Goal: Task Accomplishment & Management: Manage account settings

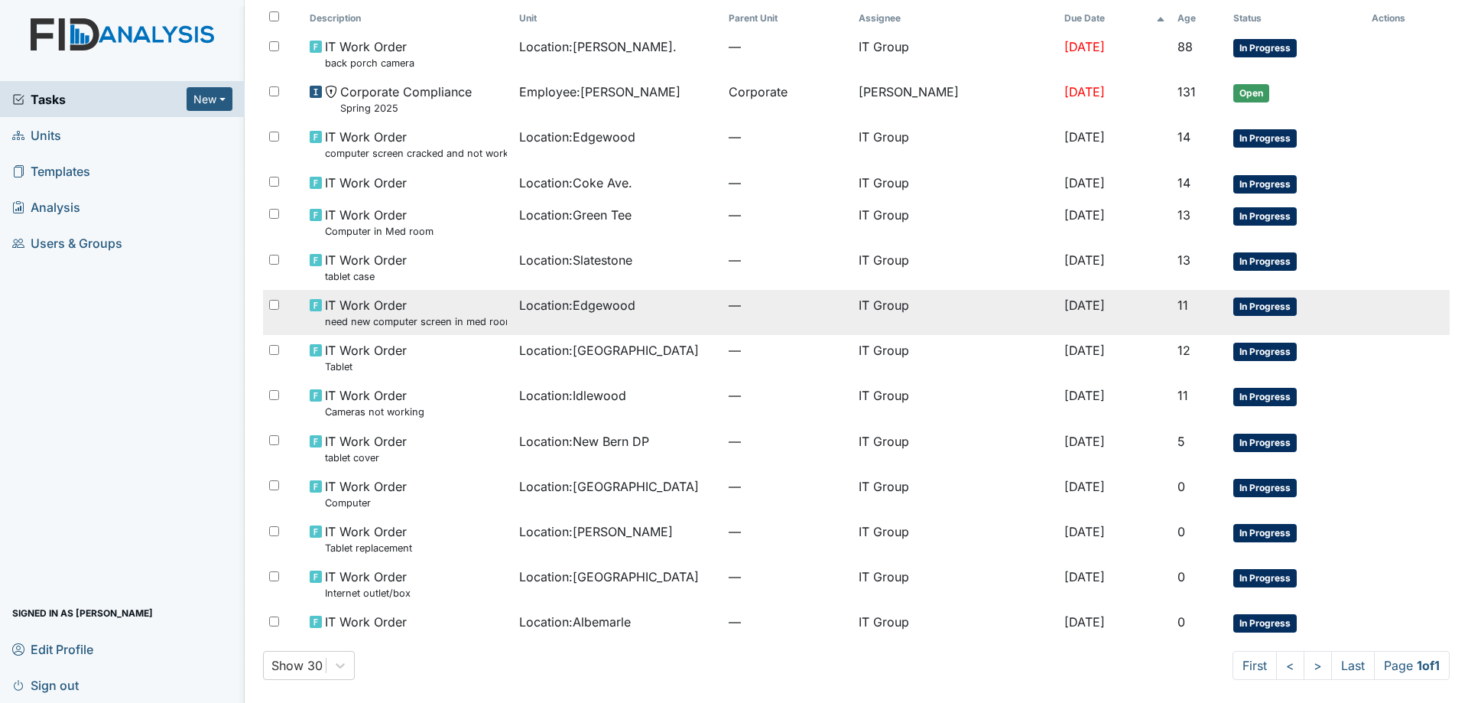
scroll to position [97, 0]
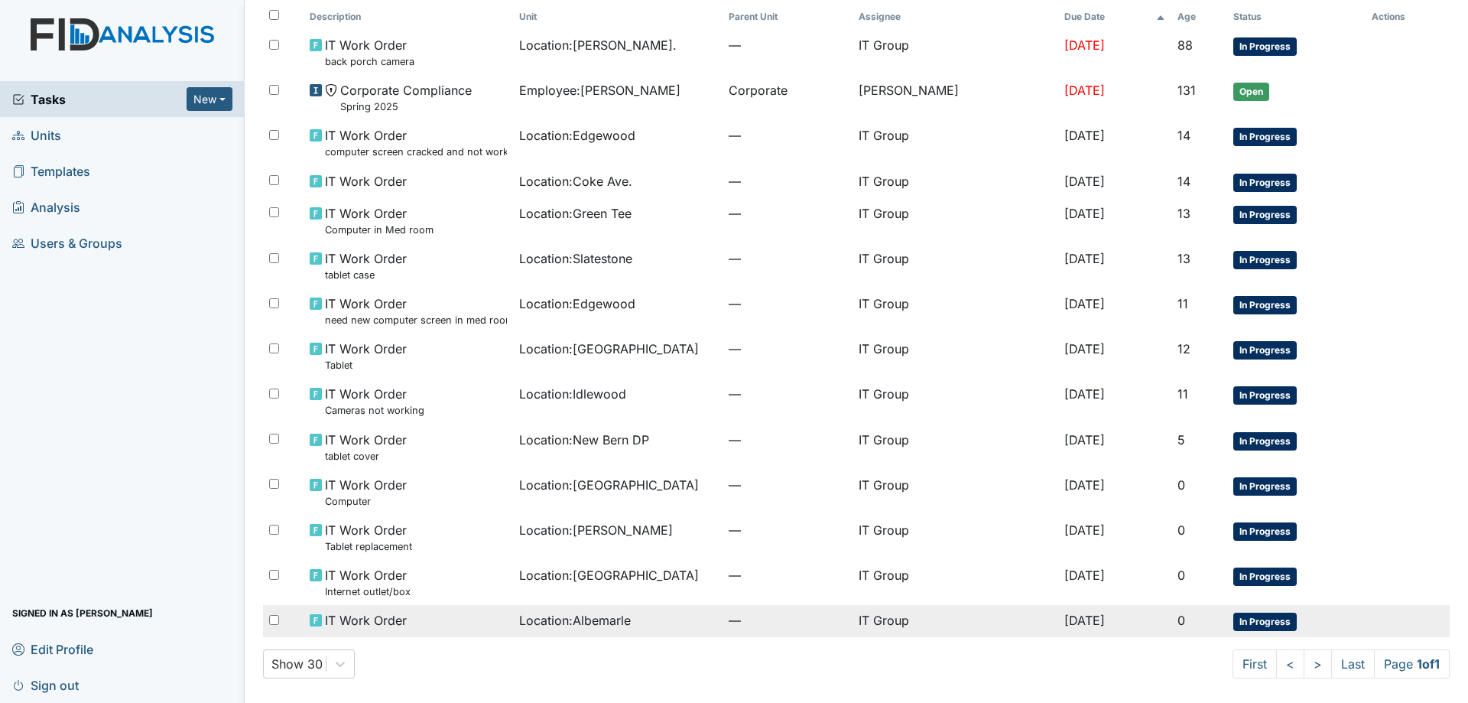
click at [553, 619] on span "Location : Albemarle" at bounding box center [575, 620] width 112 height 18
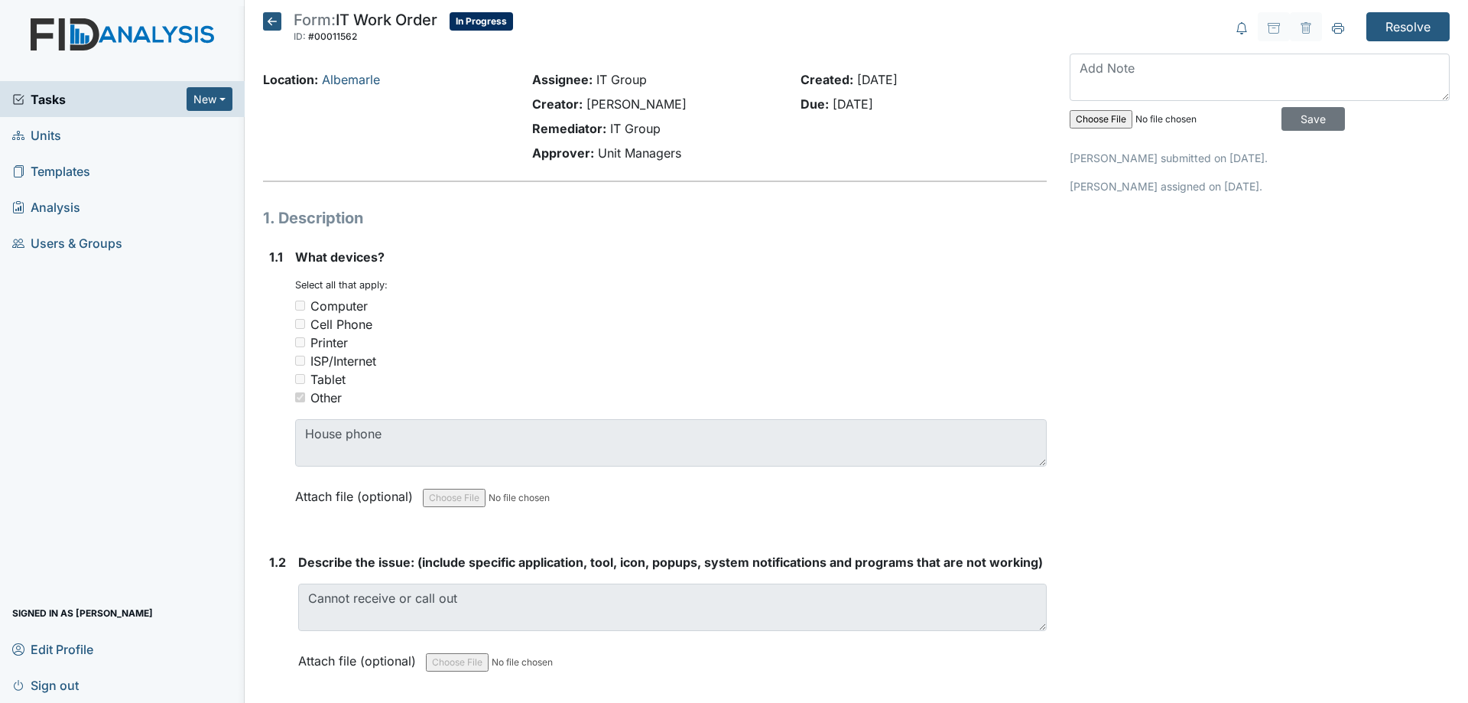
click at [272, 26] on icon at bounding box center [272, 21] width 18 height 18
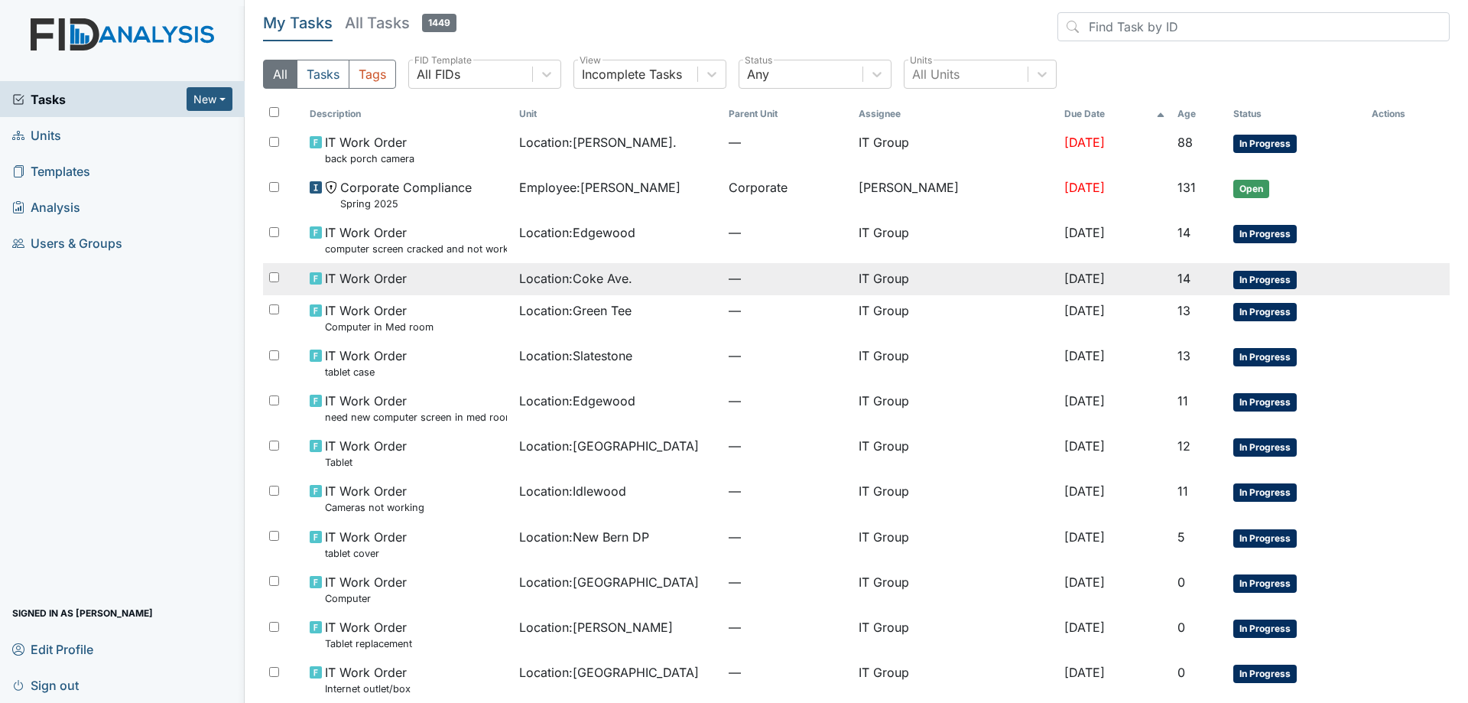
click at [412, 270] on div "IT Work Order" at bounding box center [408, 278] width 197 height 18
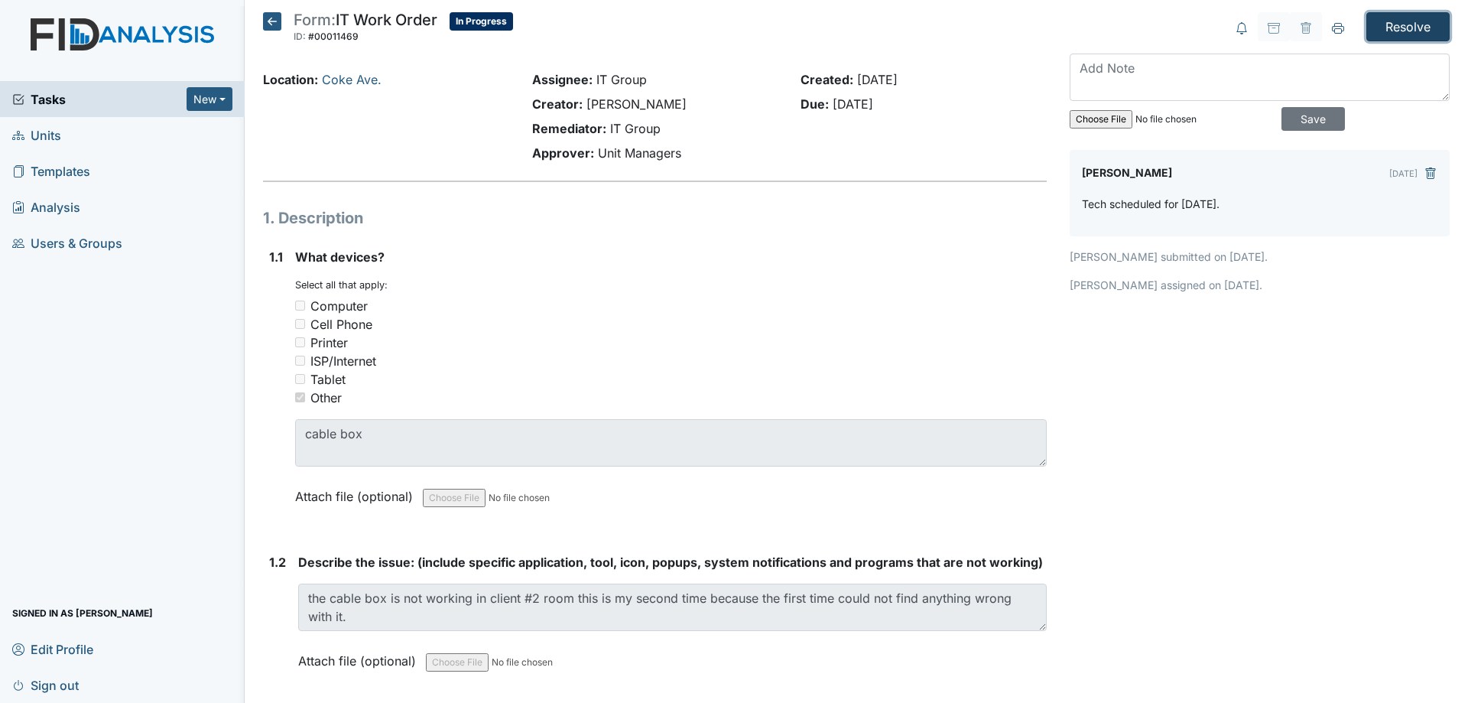
click at [1394, 18] on input "Resolve" at bounding box center [1407, 26] width 83 height 29
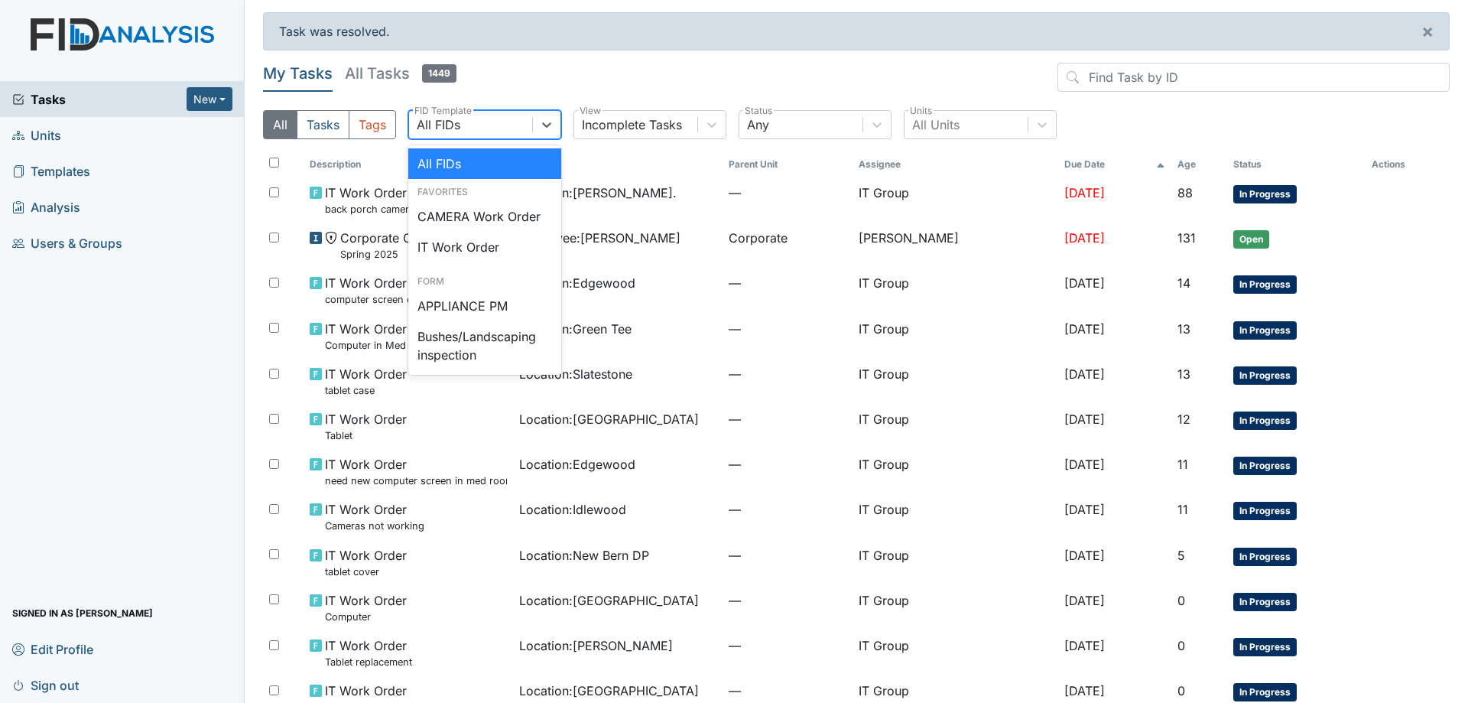
click at [518, 132] on div "All FIDs" at bounding box center [470, 125] width 123 height 28
click at [484, 247] on div "IT Work Order" at bounding box center [484, 247] width 153 height 31
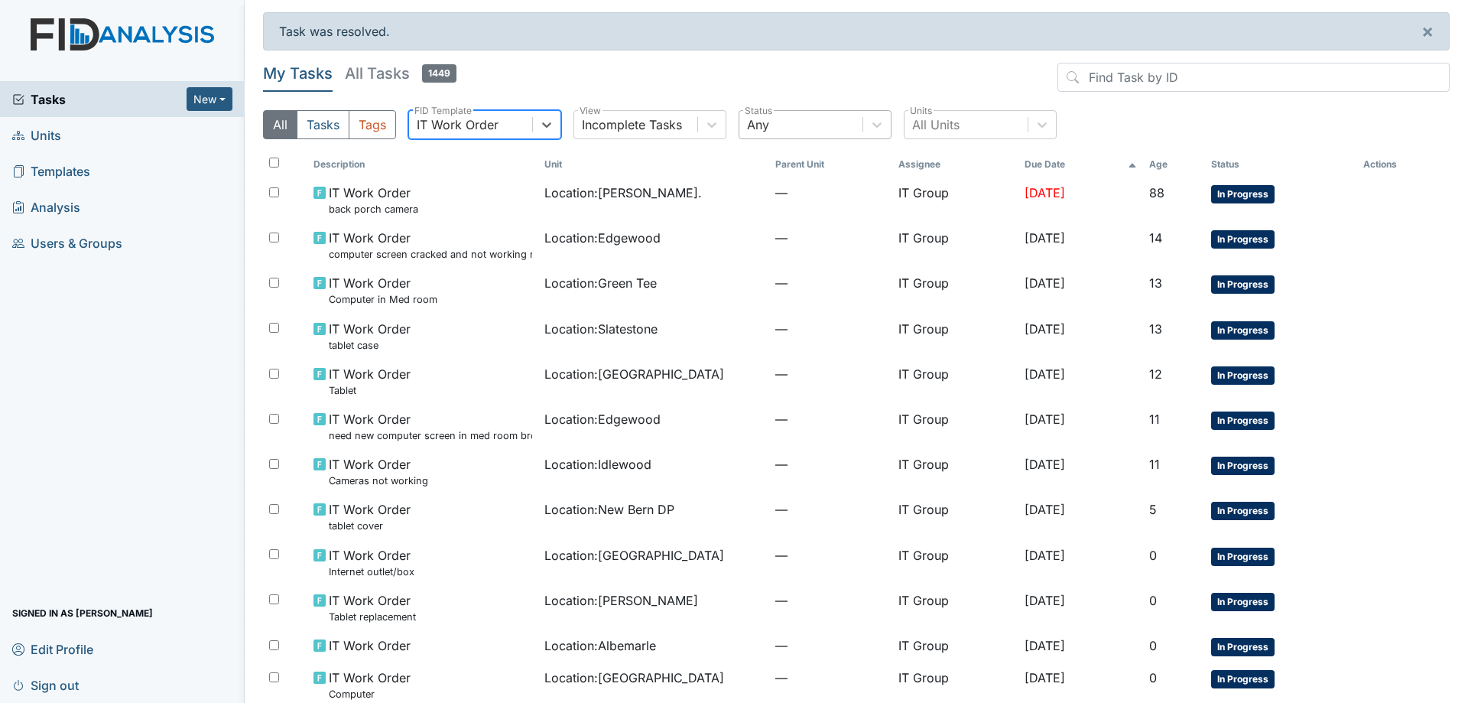
click at [820, 122] on div "Any" at bounding box center [800, 125] width 123 height 28
drag, startPoint x: 691, startPoint y: 91, endPoint x: 515, endPoint y: 91, distance: 176.6
click at [683, 91] on header "My Tasks All Tasks 1449" at bounding box center [856, 80] width 1187 height 35
click at [398, 73] on h5 "All Tasks 1449" at bounding box center [401, 73] width 112 height 21
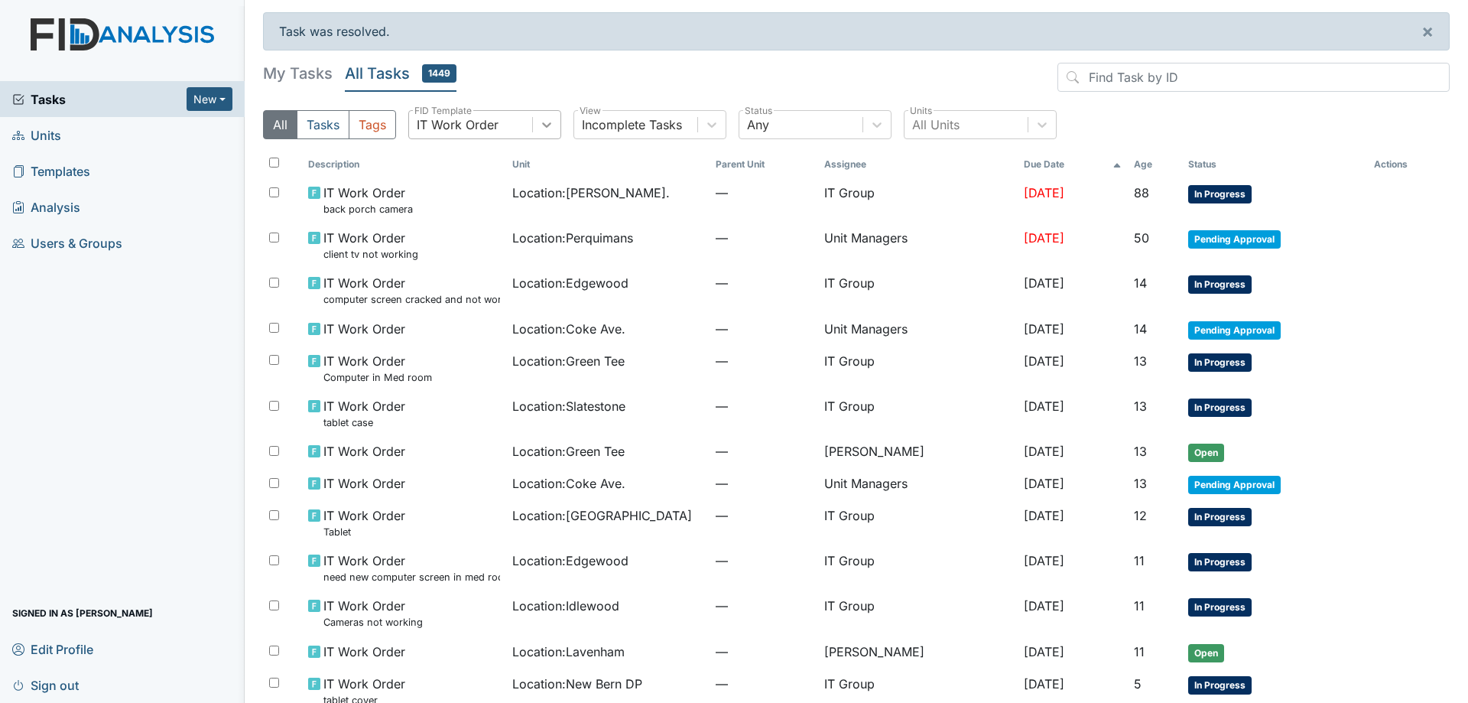
drag, startPoint x: 568, startPoint y: 131, endPoint x: 554, endPoint y: 128, distance: 14.8
click at [567, 130] on div "All Tasks Tags IT Work Order FID Template Incomplete Tasks View Any Status All …" at bounding box center [856, 130] width 1187 height 41
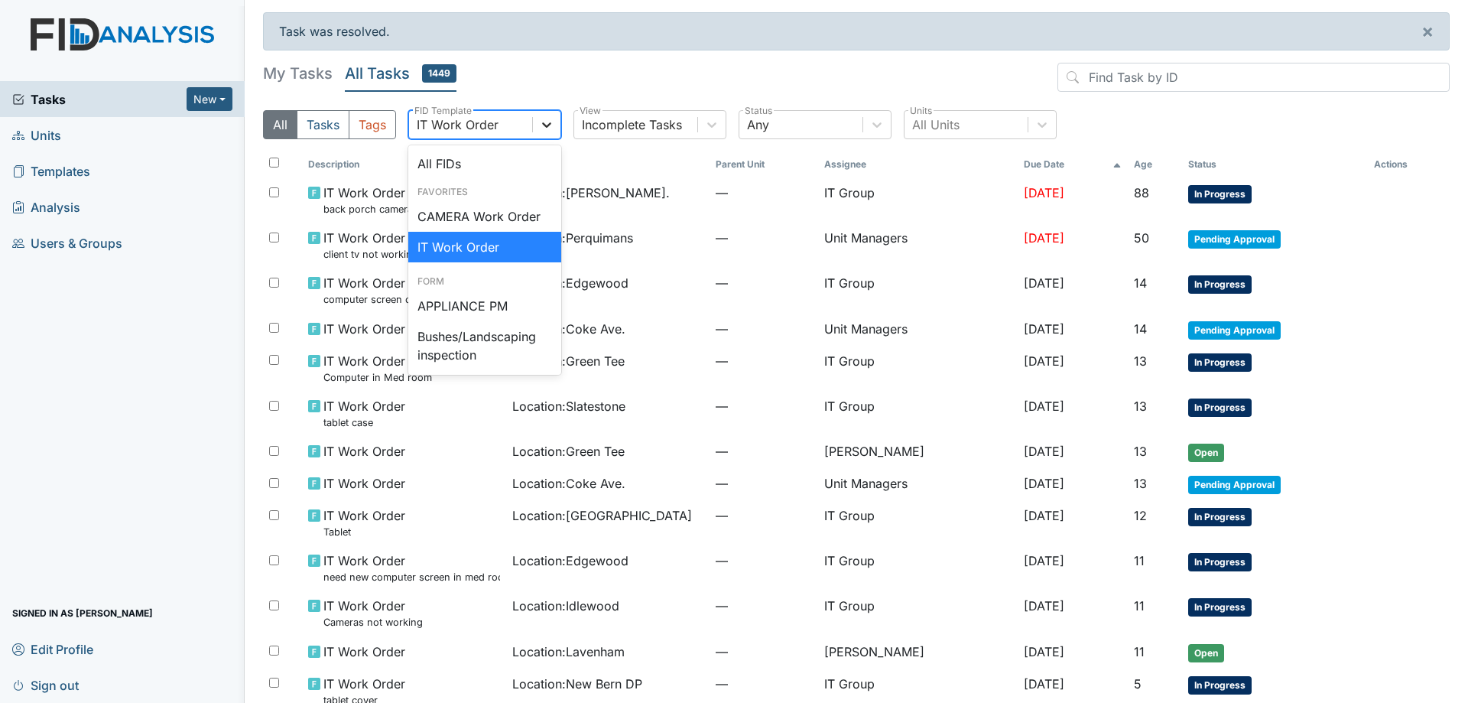
click at [541, 127] on icon at bounding box center [546, 124] width 15 height 15
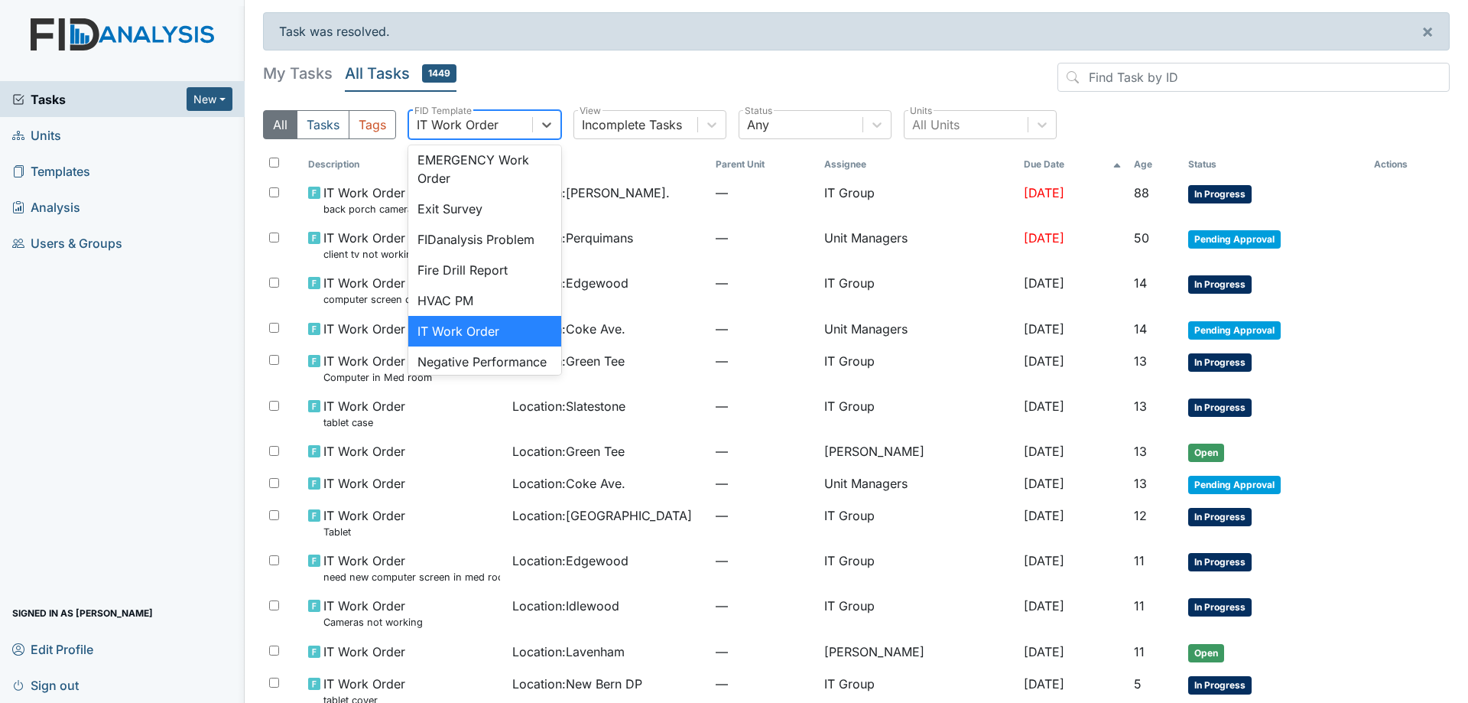
click at [491, 346] on div "IT Work Order" at bounding box center [484, 331] width 153 height 31
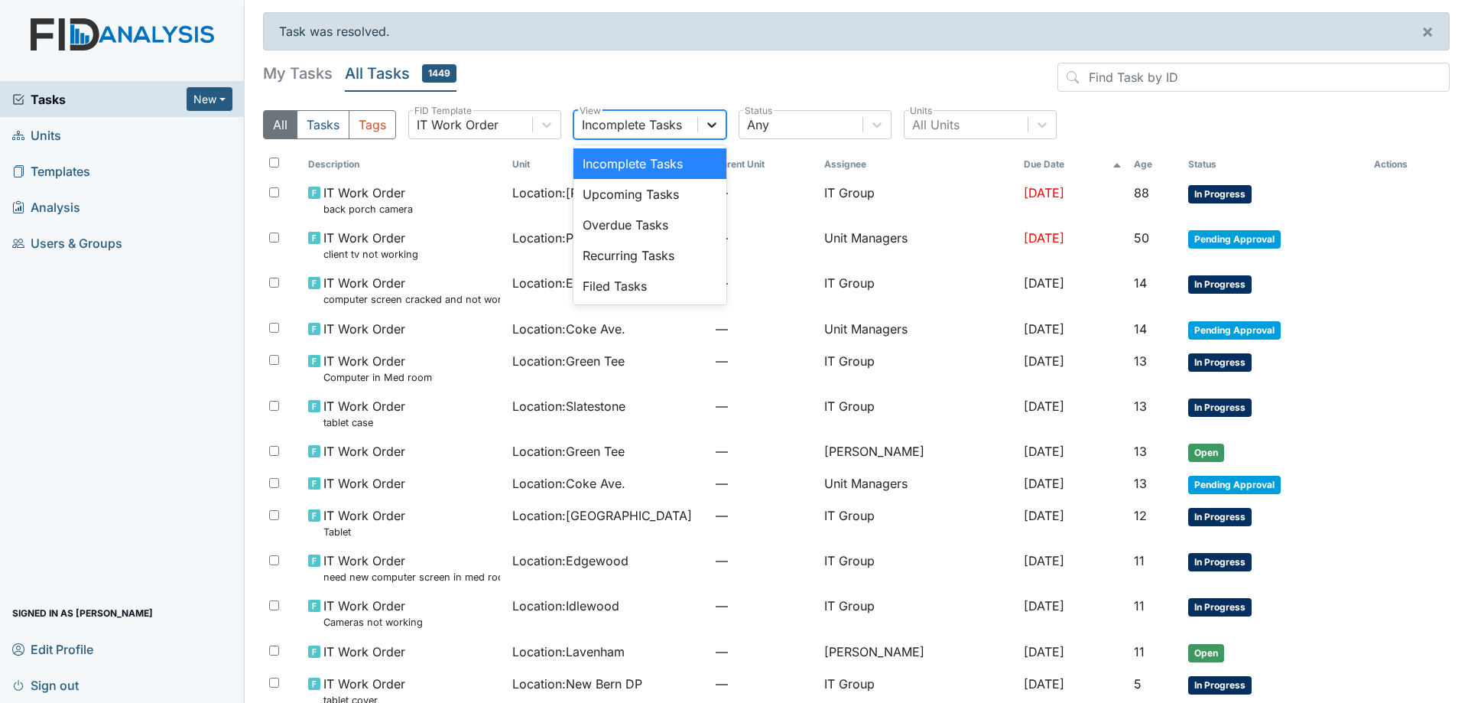
click at [710, 129] on icon at bounding box center [711, 124] width 15 height 15
click at [711, 127] on icon at bounding box center [711, 124] width 15 height 15
click at [814, 128] on div "Any" at bounding box center [800, 125] width 123 height 28
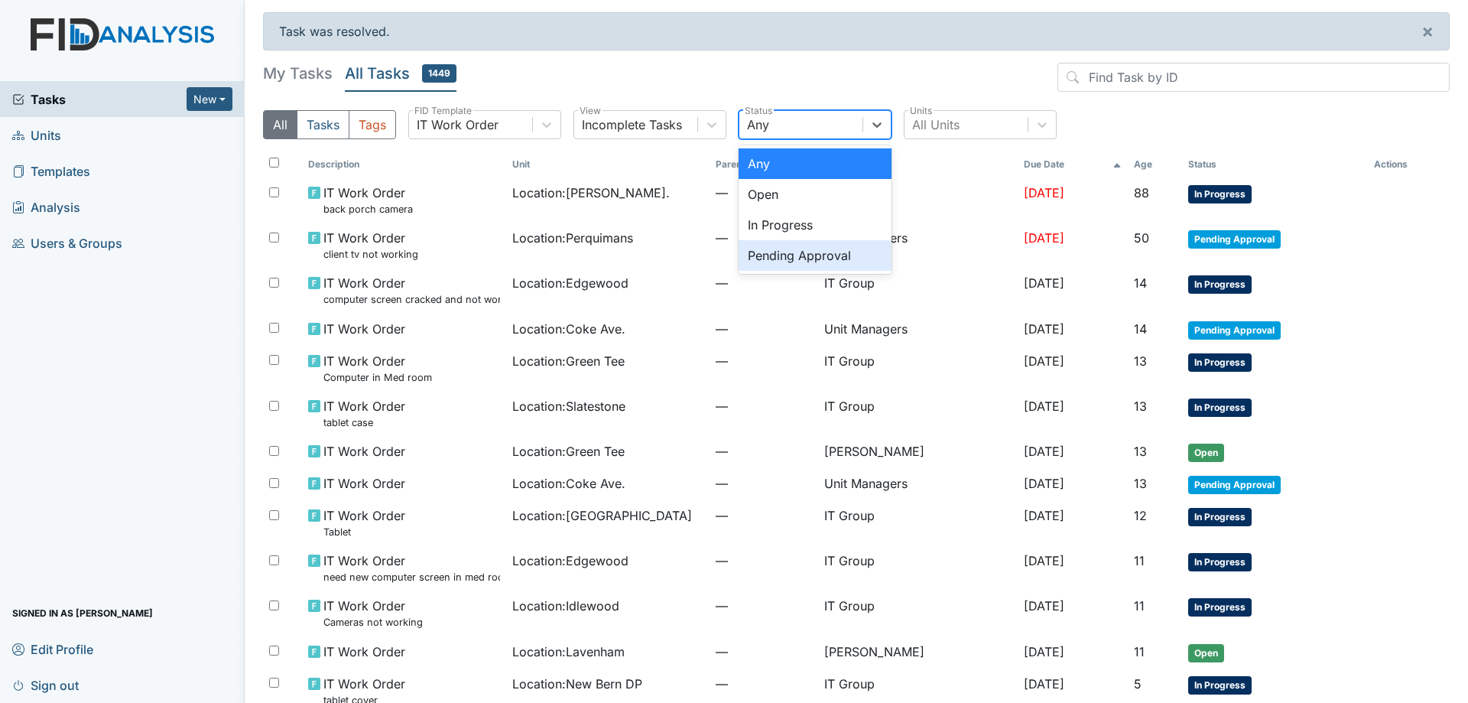
click at [810, 253] on div "Pending Approval" at bounding box center [815, 255] width 153 height 31
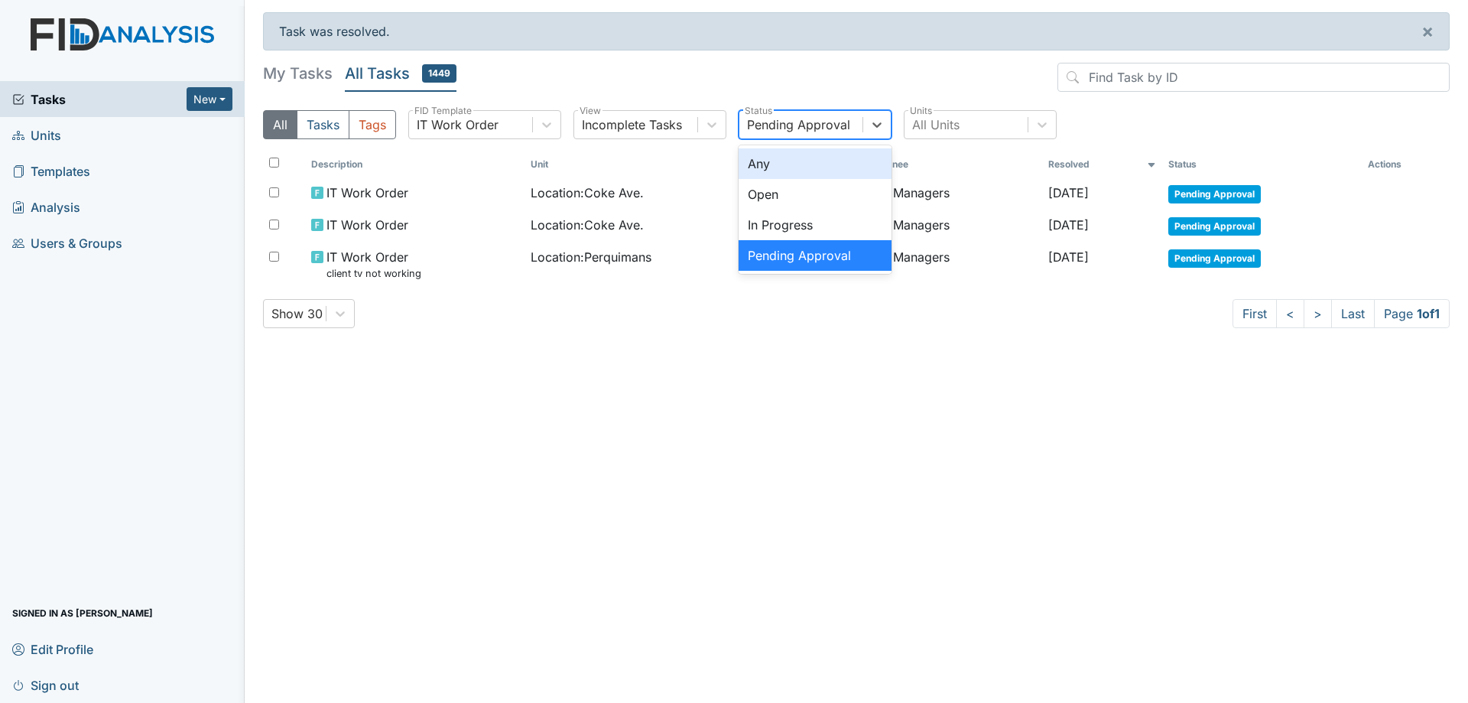
click at [784, 122] on div "Pending Approval" at bounding box center [798, 124] width 103 height 18
click at [791, 221] on div "In Progress" at bounding box center [815, 225] width 153 height 31
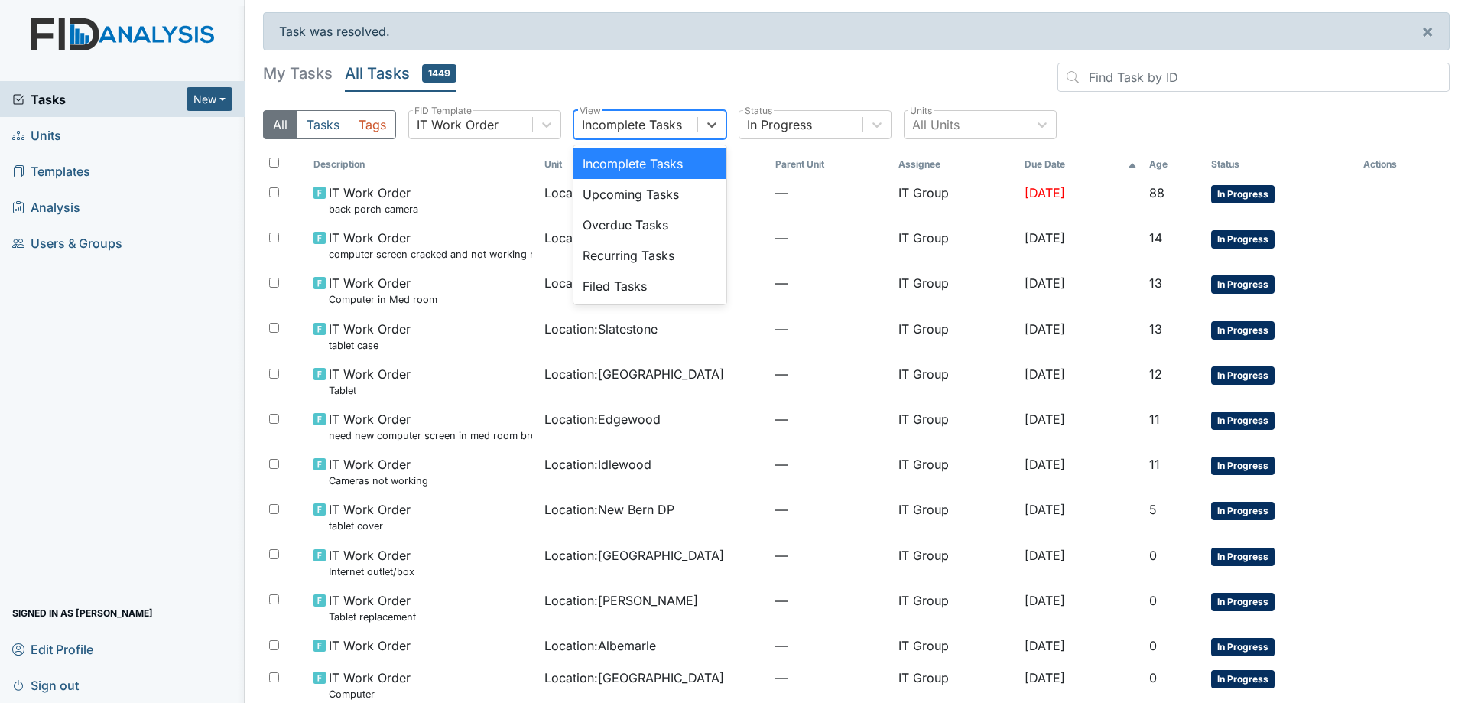
click at [679, 125] on div "Incomplete Tasks" at bounding box center [632, 124] width 100 height 18
click at [644, 287] on div "Filed Tasks" at bounding box center [649, 286] width 153 height 31
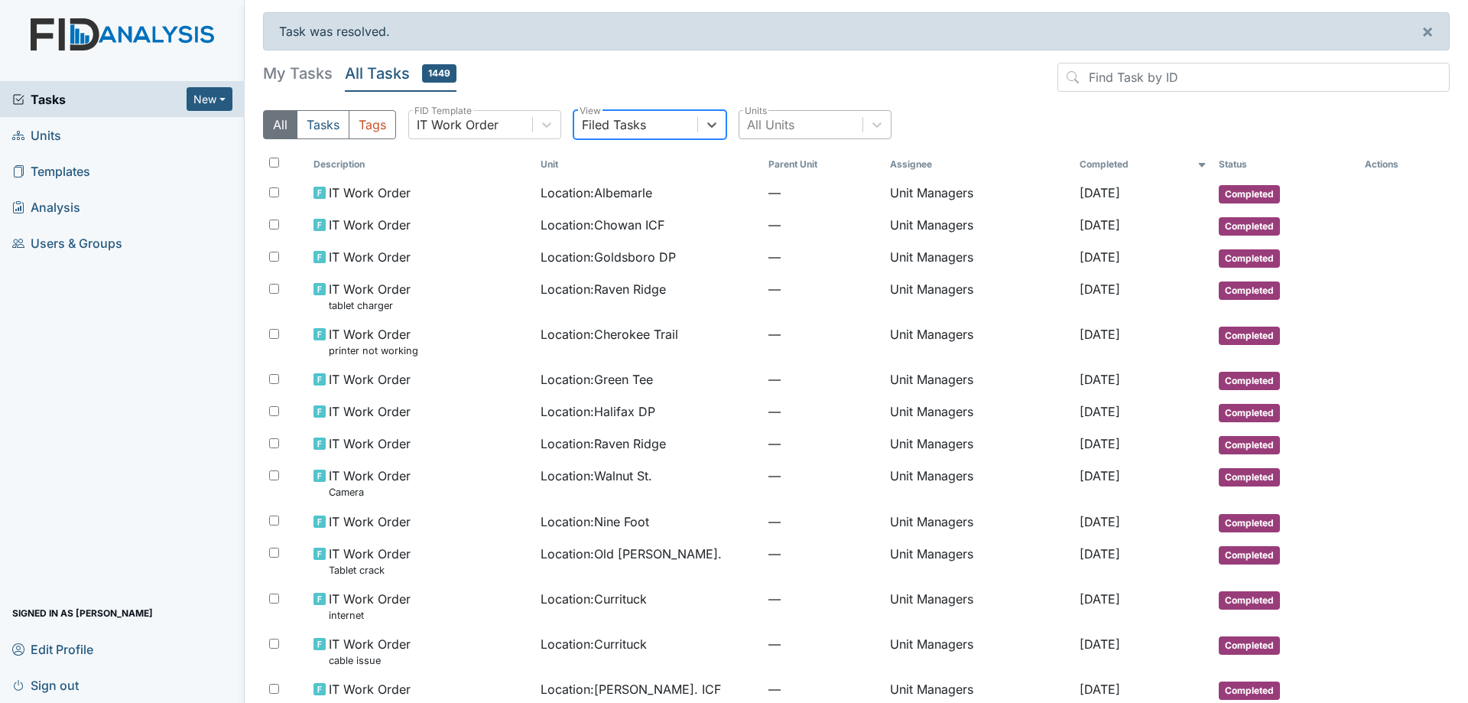
click at [777, 131] on div "All Units" at bounding box center [770, 124] width 47 height 18
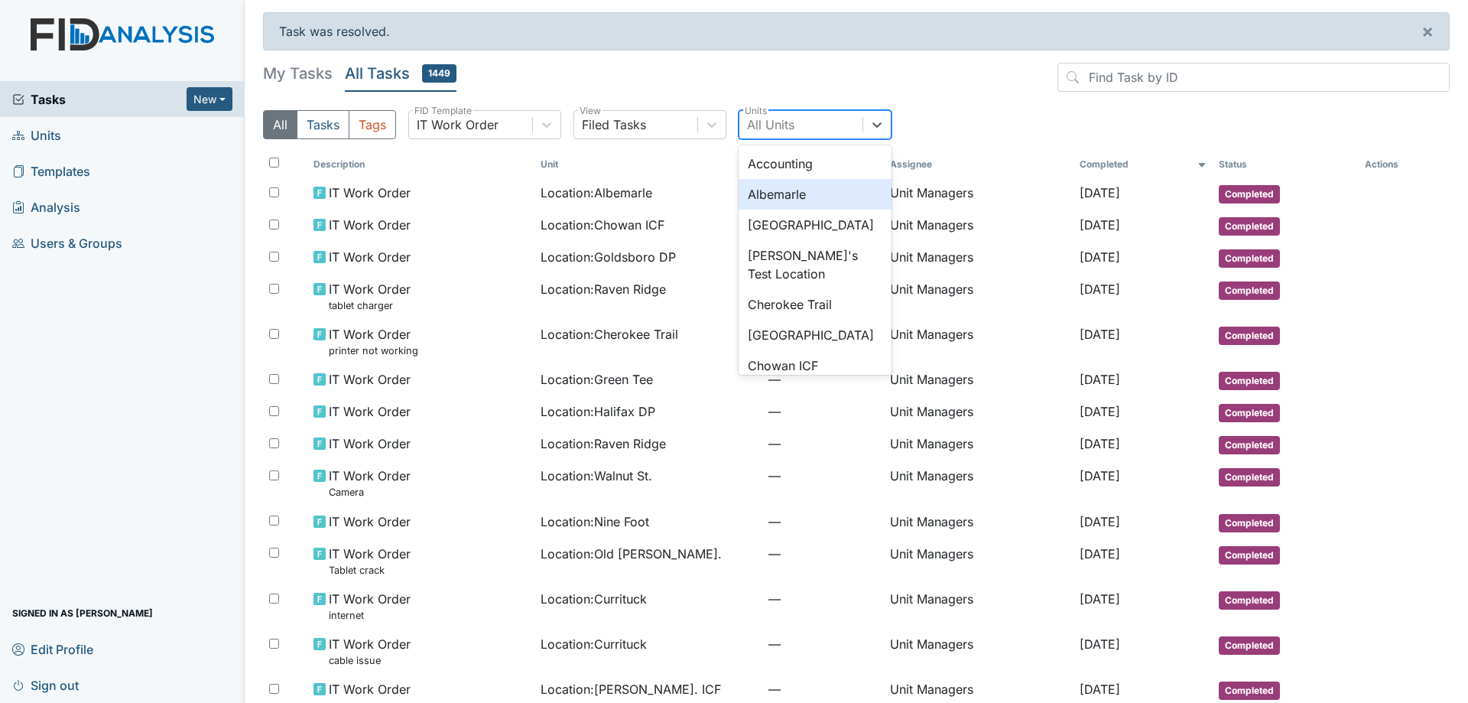
click at [796, 190] on div "Albemarle" at bounding box center [815, 194] width 153 height 31
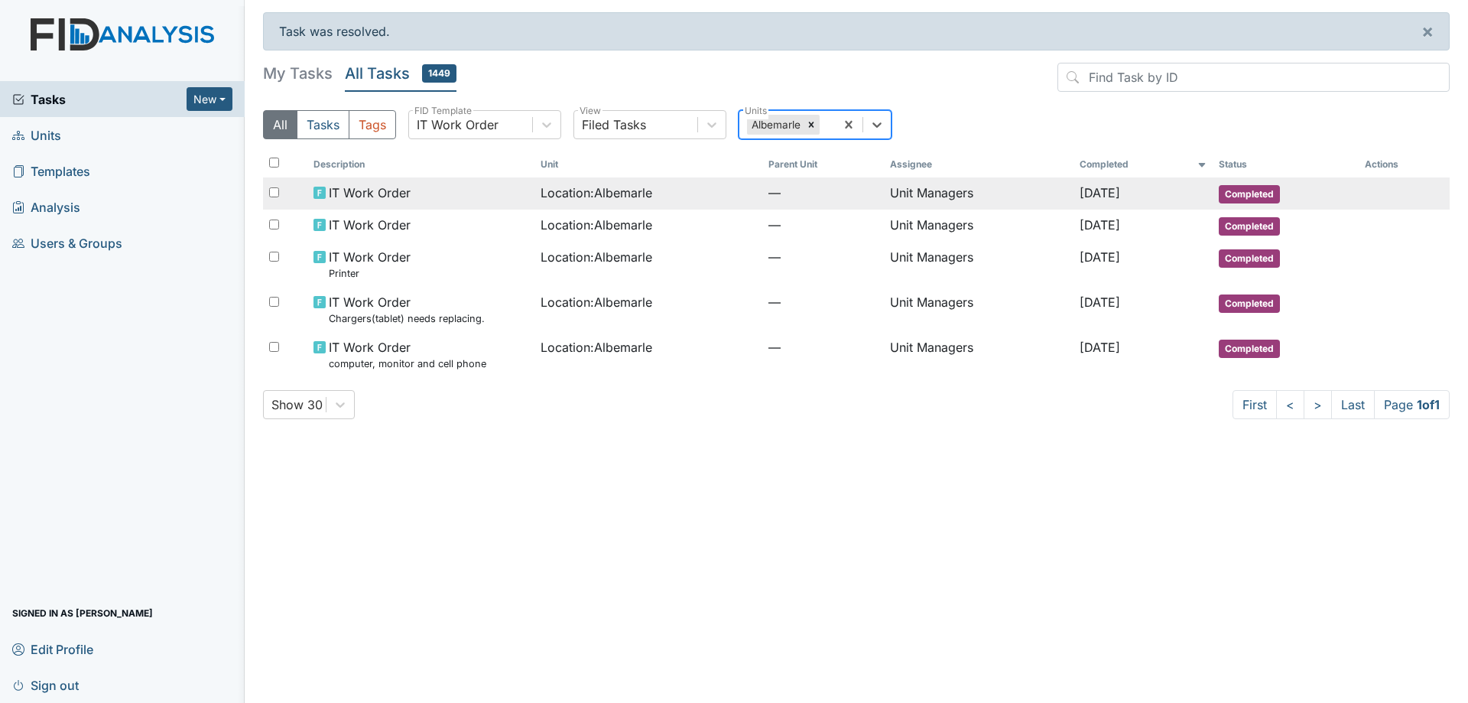
click at [716, 195] on div "Location : Albemarle" at bounding box center [649, 193] width 216 height 18
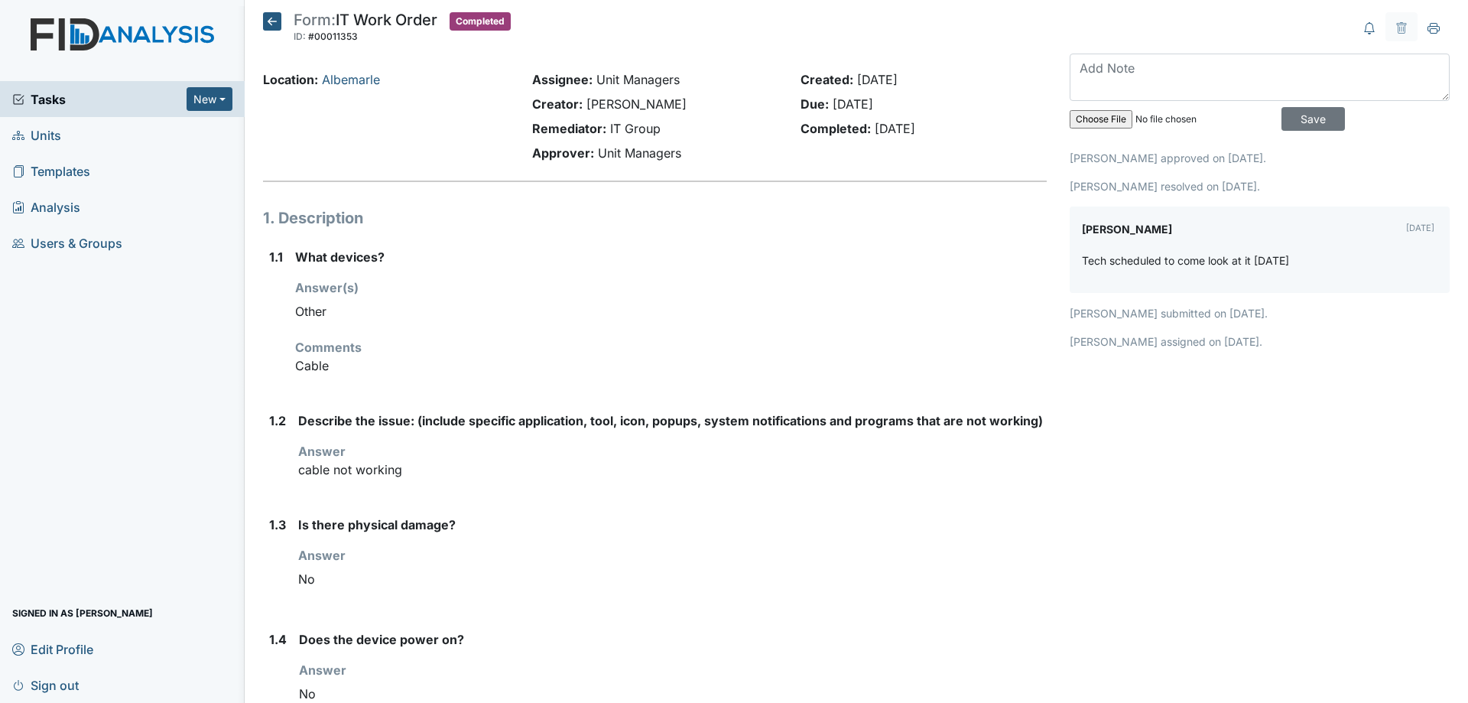
click at [265, 24] on icon at bounding box center [272, 21] width 18 height 18
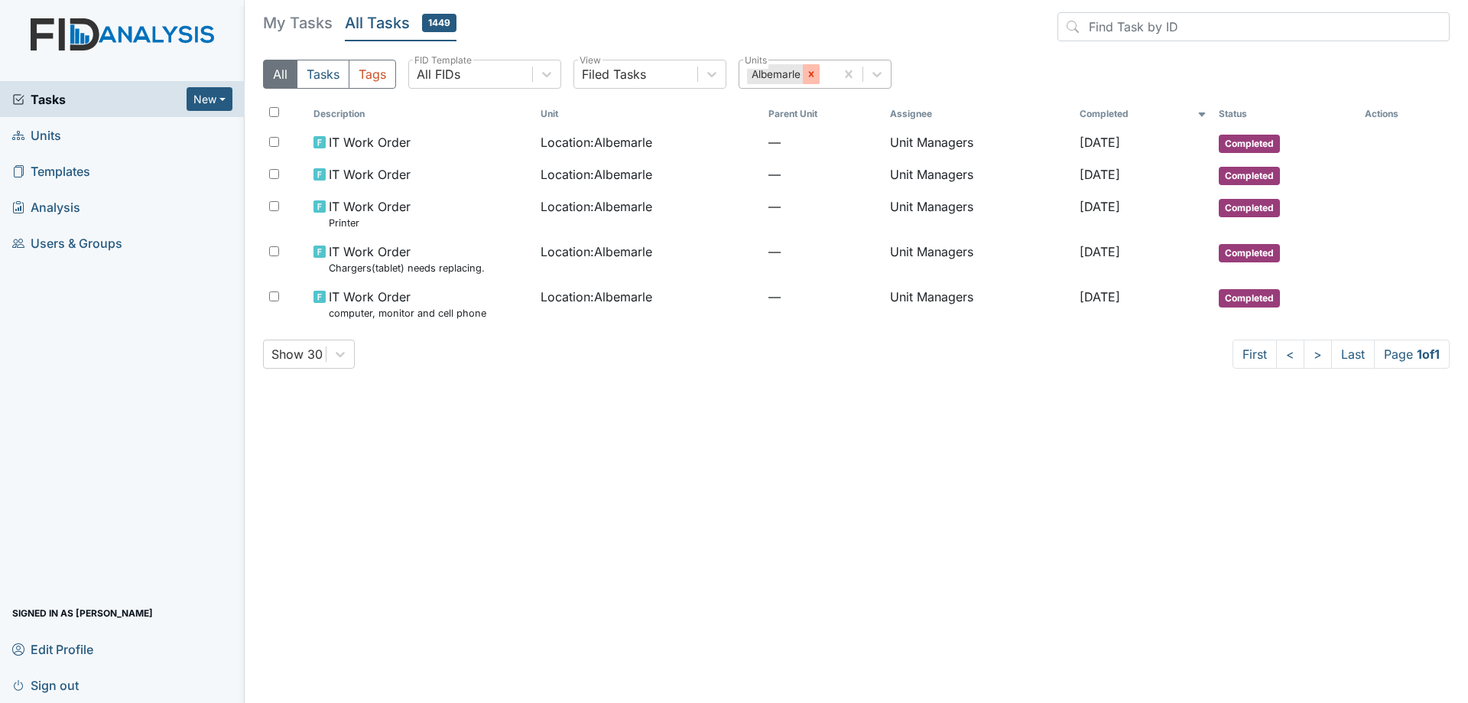
click at [816, 76] on icon at bounding box center [811, 74] width 11 height 11
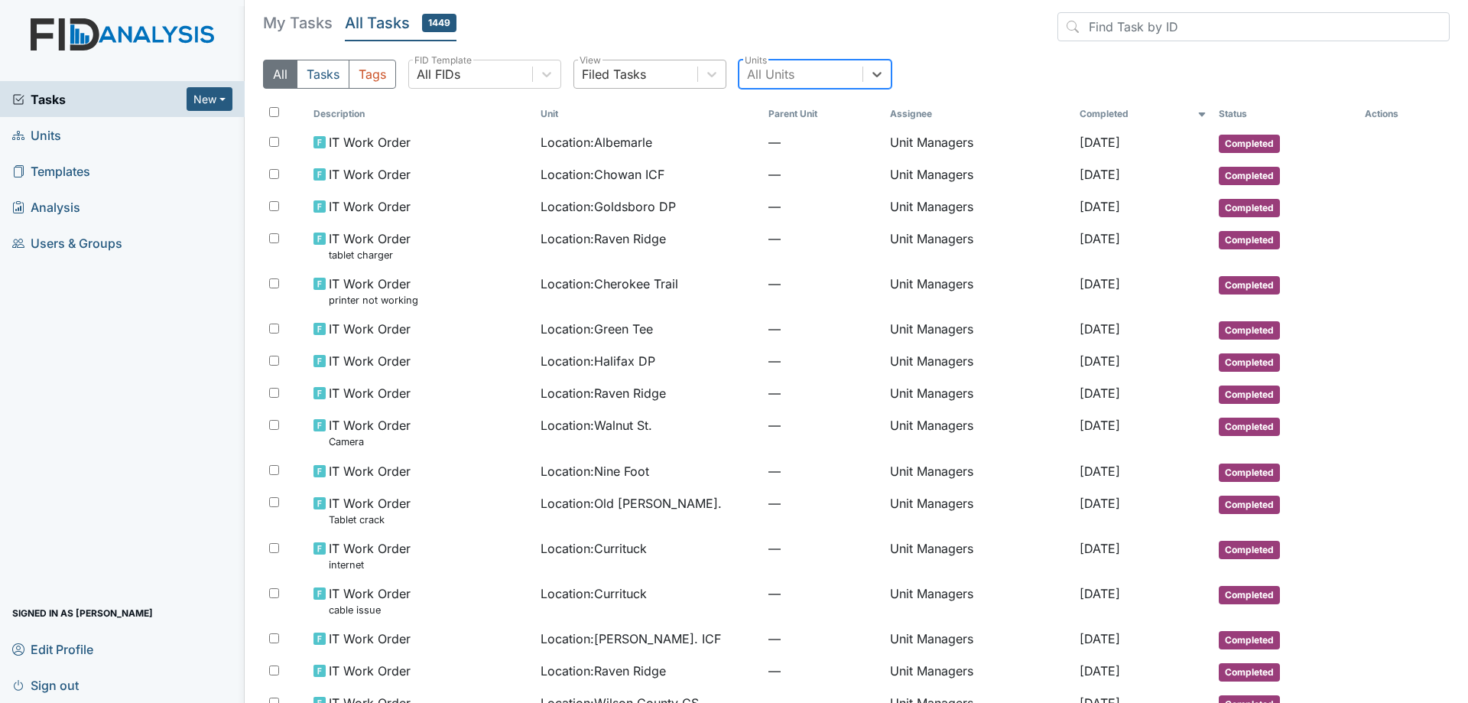
click at [662, 65] on div "Filed Tasks" at bounding box center [635, 74] width 123 height 28
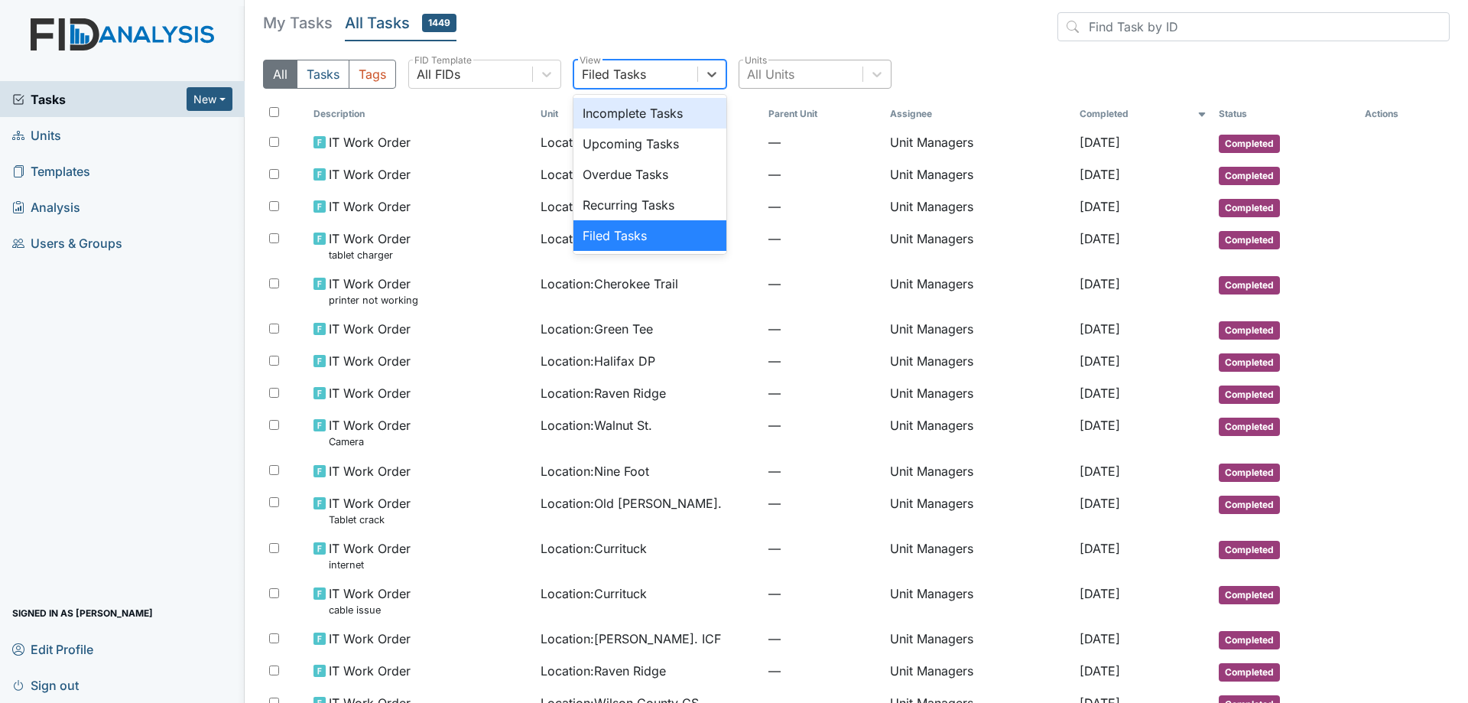
click at [645, 124] on div "Incomplete Tasks" at bounding box center [649, 113] width 153 height 31
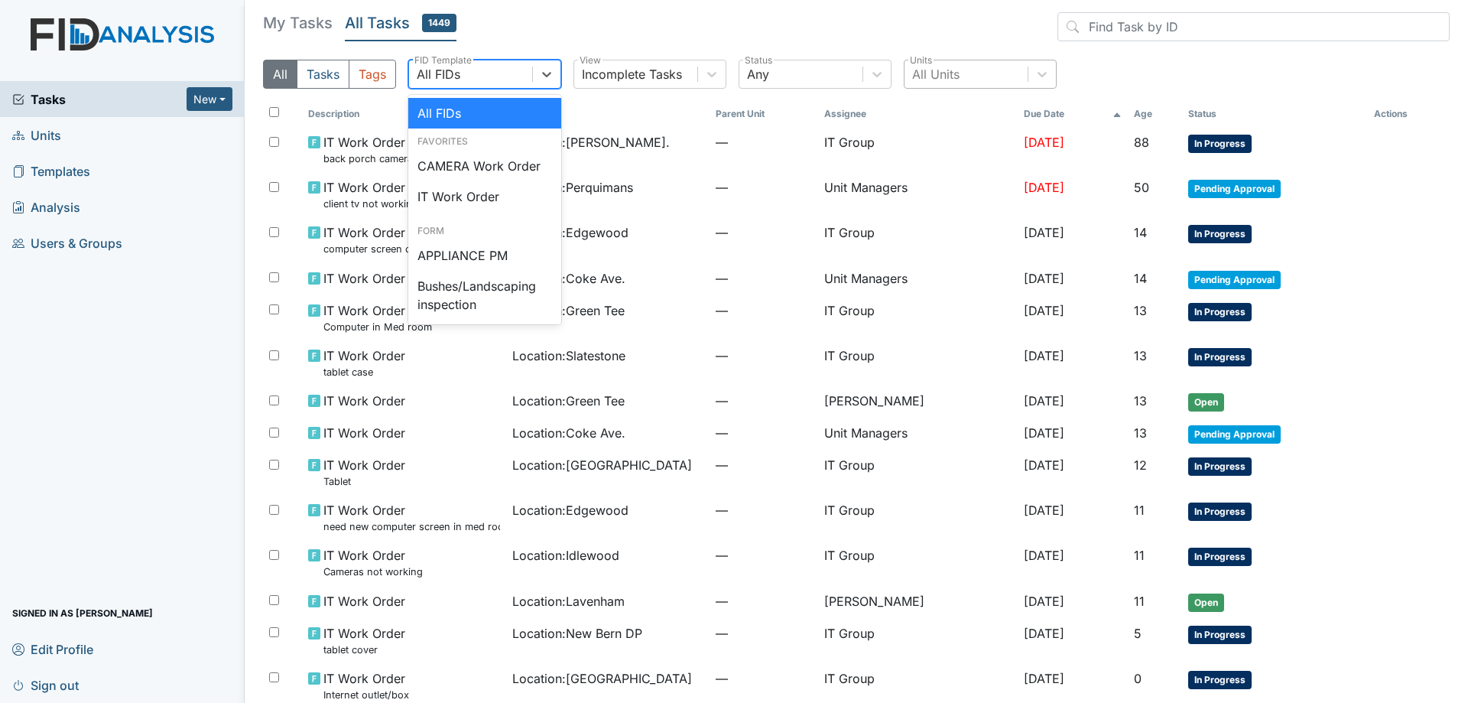
click at [499, 76] on div "All FIDs" at bounding box center [470, 74] width 123 height 28
click at [451, 111] on div "All FIDs" at bounding box center [484, 113] width 153 height 31
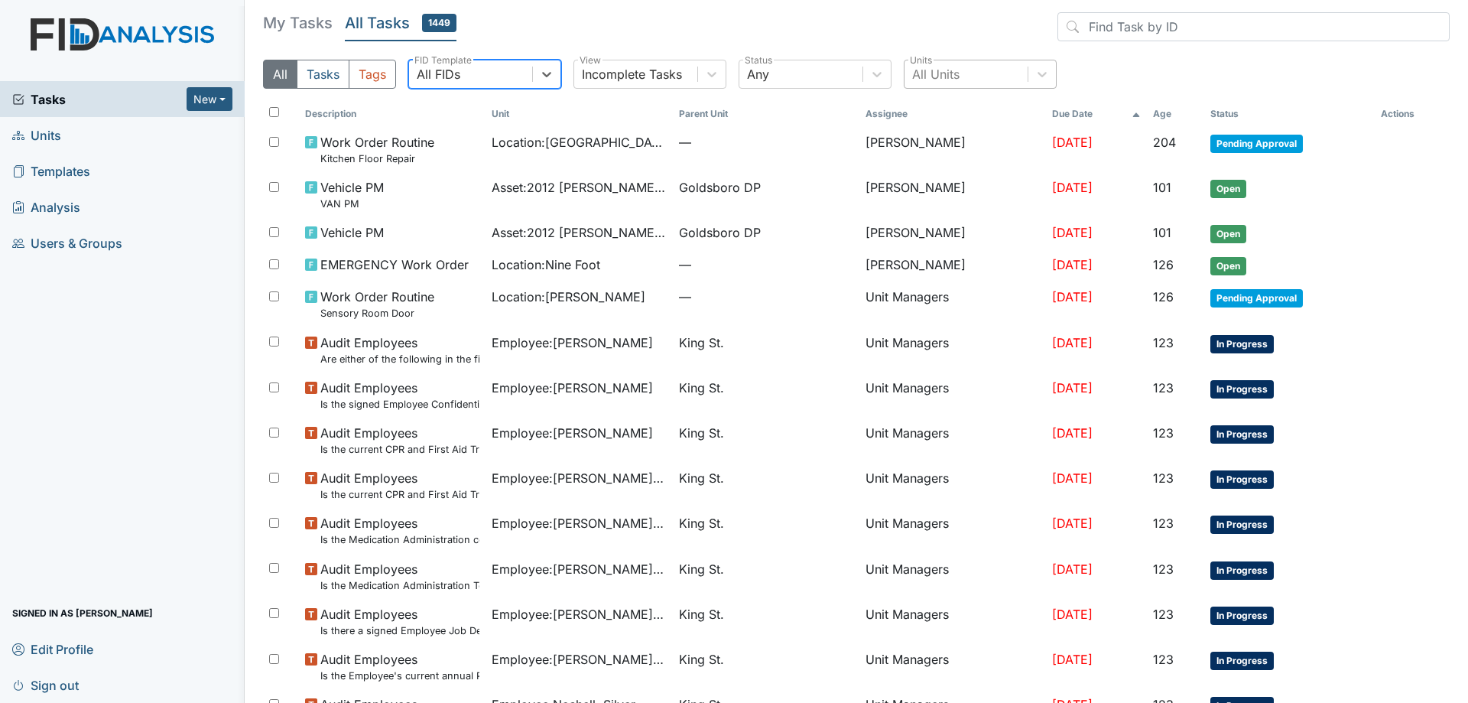
click at [285, 22] on h5 "My Tasks" at bounding box center [298, 22] width 70 height 21
